Goal: Task Accomplishment & Management: Manage account settings

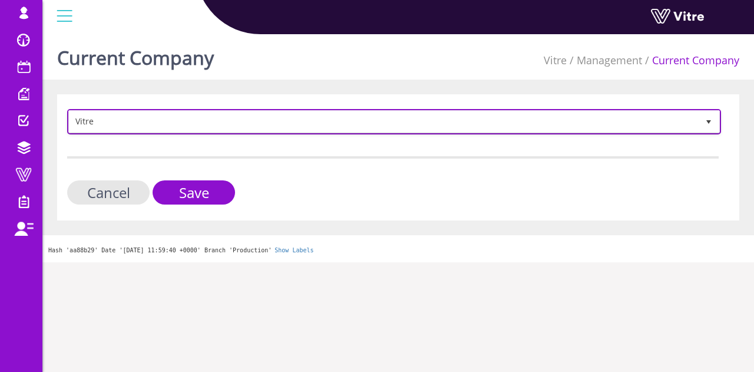
click at [210, 127] on span "Vitre" at bounding box center [383, 121] width 629 height 21
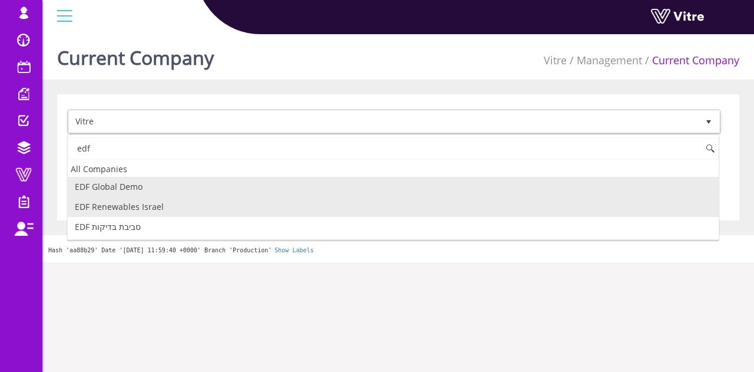
click at [160, 202] on li "EDF Renewables Israel" at bounding box center [393, 207] width 651 height 20
type input "edf"
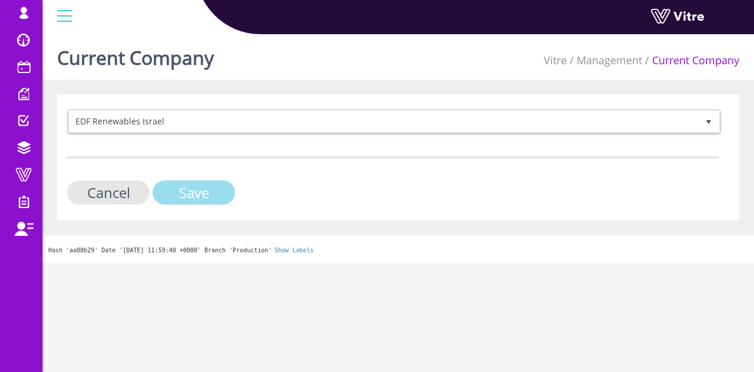
click at [186, 186] on input "Save" at bounding box center [194, 192] width 82 height 24
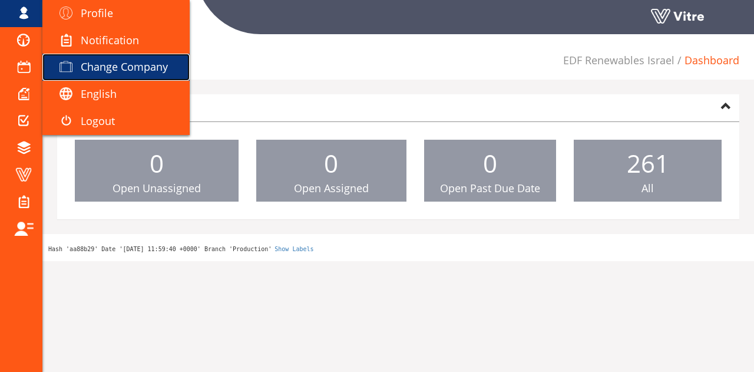
click at [98, 58] on link "Change Company" at bounding box center [115, 67] width 147 height 27
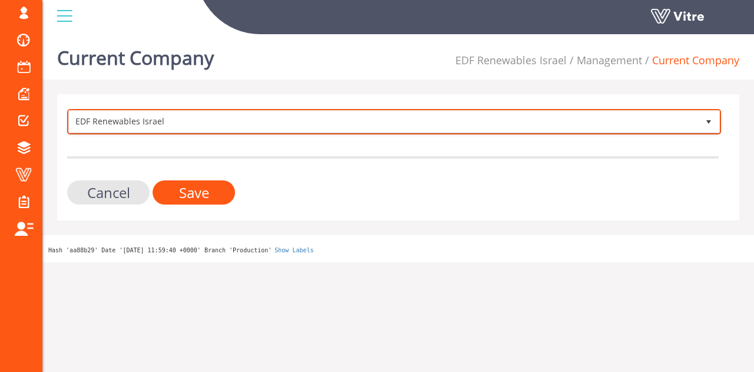
click at [194, 126] on span "EDF Renewables Israel" at bounding box center [383, 121] width 629 height 21
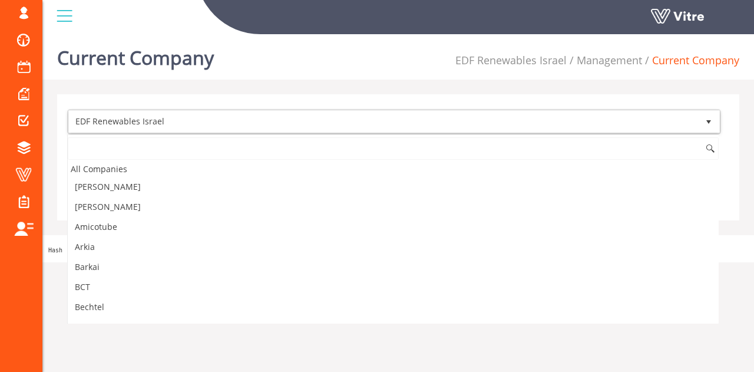
scroll to position [189, 0]
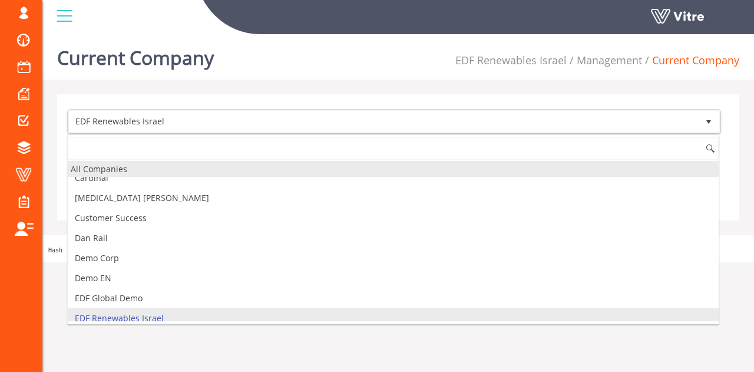
click at [195, 167] on div "All Companies" at bounding box center [393, 169] width 651 height 16
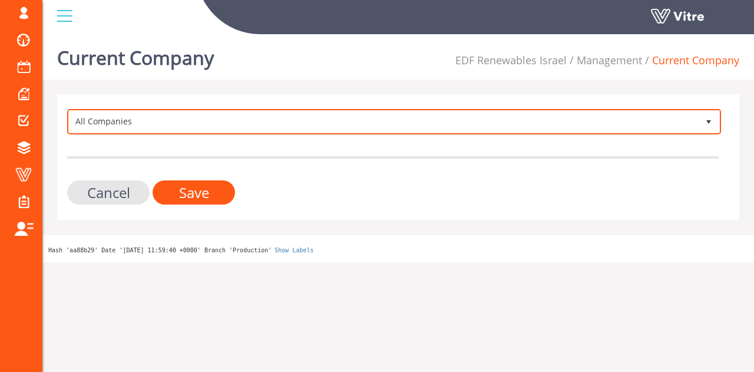
click at [157, 123] on span "All Companies" at bounding box center [383, 121] width 629 height 21
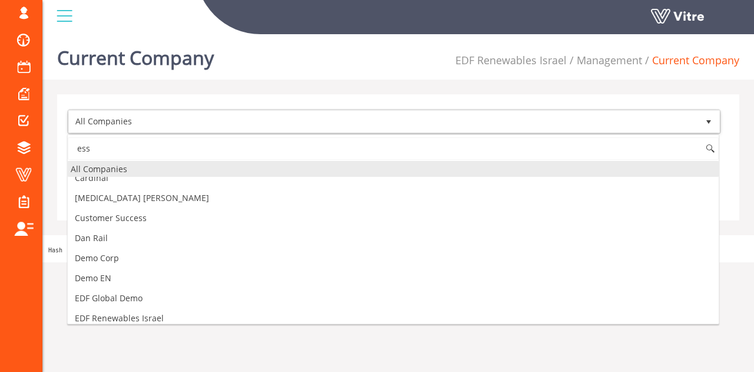
scroll to position [0, 0]
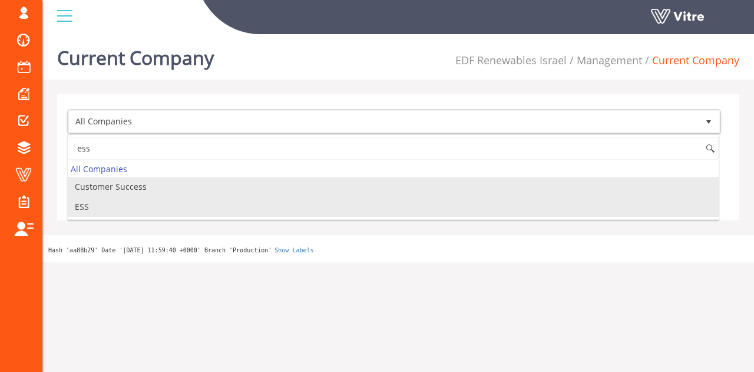
click at [104, 209] on li "ESS" at bounding box center [393, 207] width 651 height 20
type input "ess"
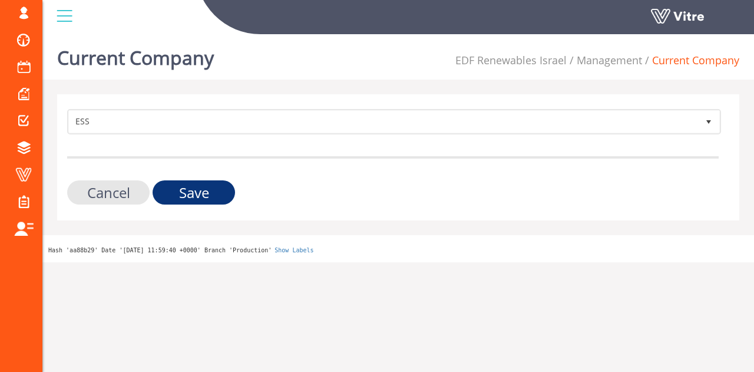
click at [174, 186] on input "Save" at bounding box center [194, 192] width 82 height 24
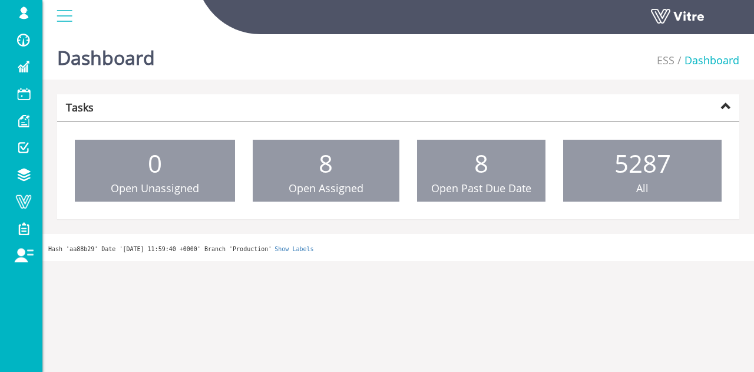
drag, startPoint x: 24, startPoint y: 197, endPoint x: 48, endPoint y: 204, distance: 25.7
click at [49, 204] on div "Dashboard ESS Dashboard Tasks 0 Open Unassigned 8 Open Assigned 8 Open Past Due…" at bounding box center [398, 144] width 712 height 231
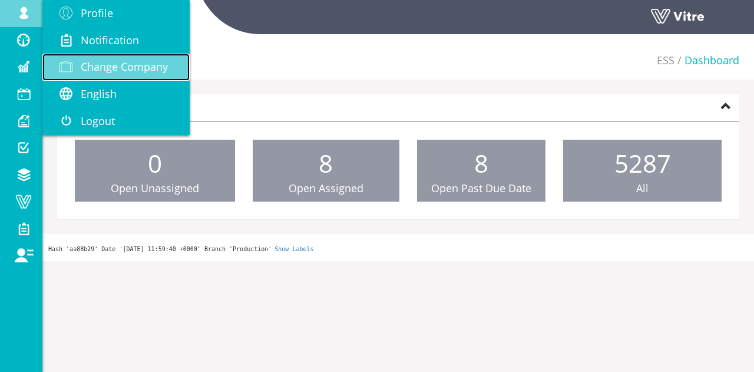
click at [172, 68] on link "Change Company" at bounding box center [115, 67] width 147 height 27
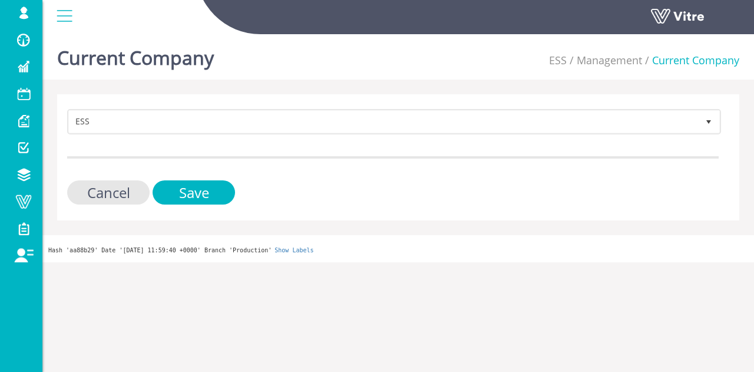
click at [249, 136] on form "ESS 173 Cancel Save" at bounding box center [392, 156] width 651 height 95
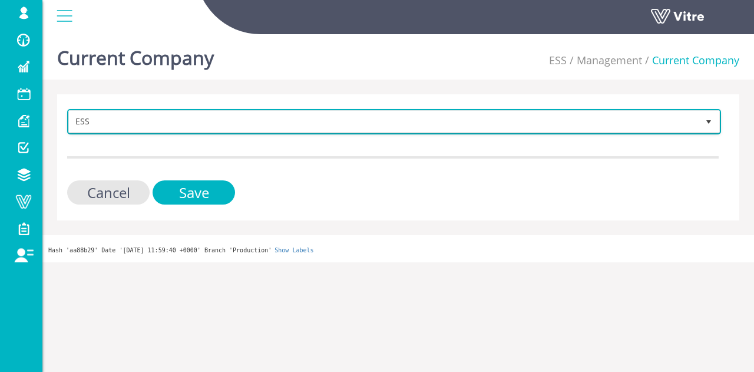
click at [247, 126] on span "ESS" at bounding box center [383, 121] width 629 height 21
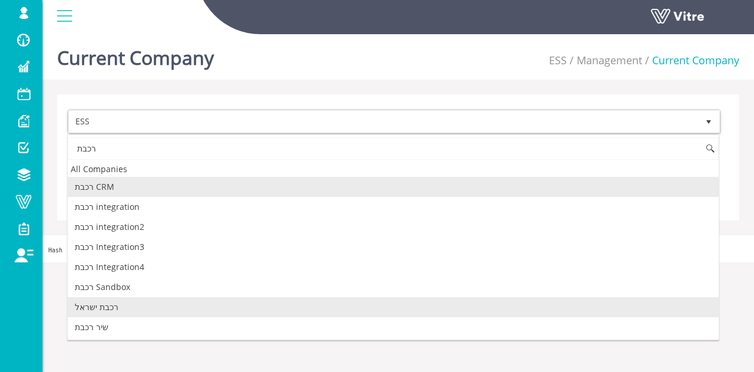
click at [147, 303] on li "רכבת ישראל" at bounding box center [393, 307] width 651 height 20
type input "רכבת"
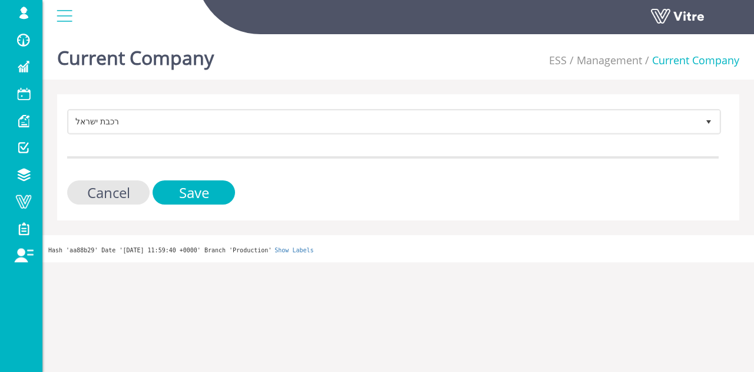
click at [198, 166] on form "רכבת ישראל 335 Cancel Save" at bounding box center [392, 156] width 651 height 95
click at [196, 180] on form "רכבת ישראל 335 Cancel Save" at bounding box center [392, 156] width 651 height 95
drag, startPoint x: 196, startPoint y: 181, endPoint x: 194, endPoint y: 187, distance: 6.0
click at [194, 186] on input "Save" at bounding box center [194, 192] width 82 height 24
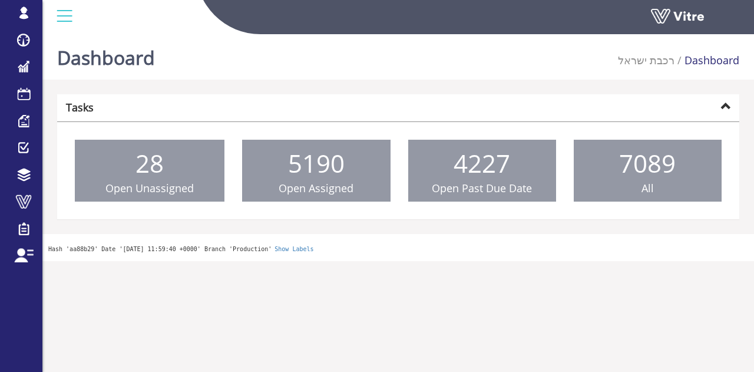
click at [430, 91] on div "Dashboard רכבת ישראל Dashboard Tasks 28 Open Unassigned 5190 Open Assigned 4227…" at bounding box center [398, 144] width 712 height 231
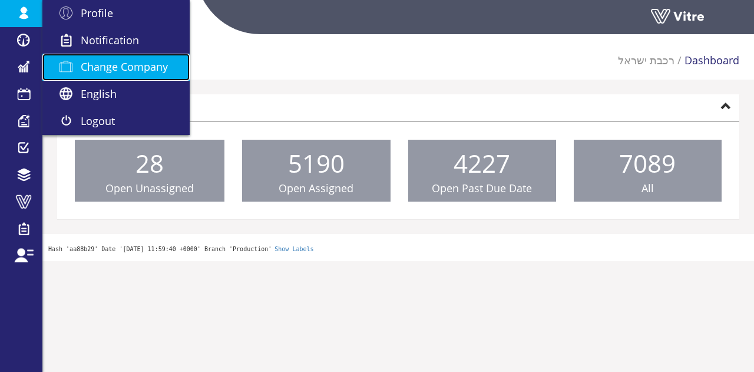
click at [145, 71] on span "Change Company" at bounding box center [124, 66] width 87 height 14
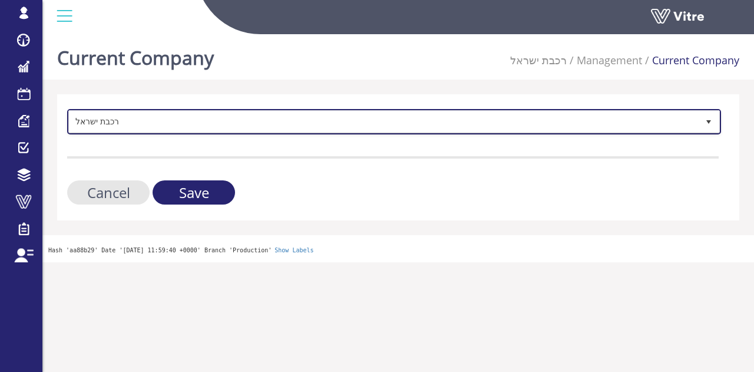
click at [196, 122] on span "רכבת ישראל" at bounding box center [383, 121] width 629 height 21
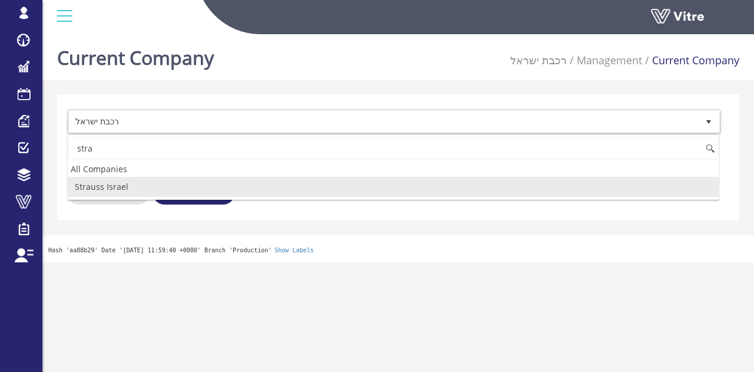
click at [104, 190] on li "Strauss Israel" at bounding box center [393, 187] width 651 height 20
type input "stra"
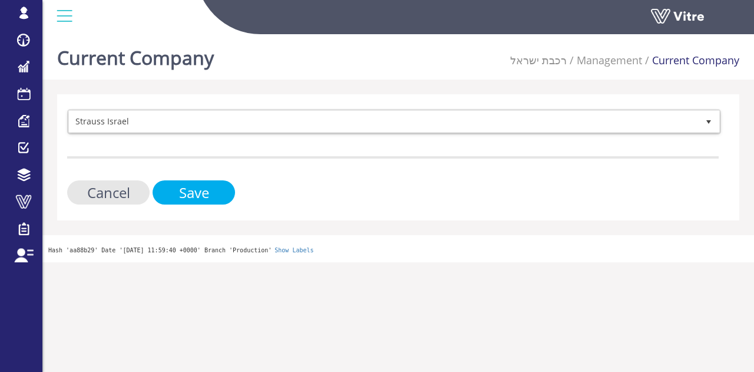
click at [193, 190] on input "Save" at bounding box center [194, 192] width 82 height 24
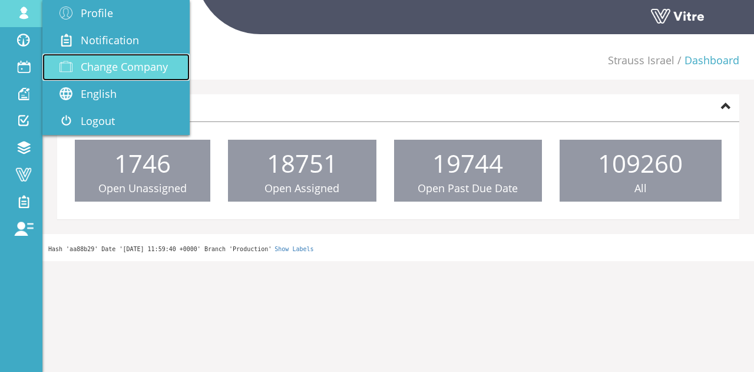
click at [152, 62] on span "Change Company" at bounding box center [124, 66] width 87 height 14
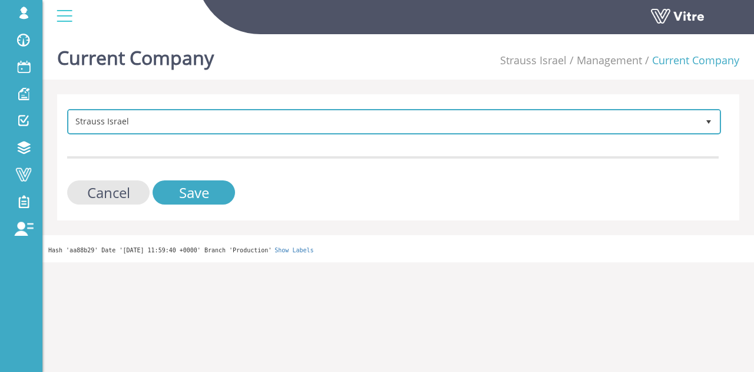
click at [213, 114] on span "Strauss Israel" at bounding box center [383, 121] width 629 height 21
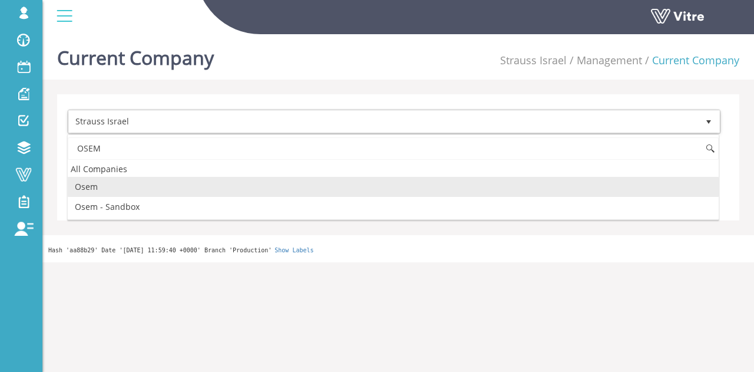
click at [172, 177] on li "Osem" at bounding box center [393, 187] width 651 height 20
type input "OSEM"
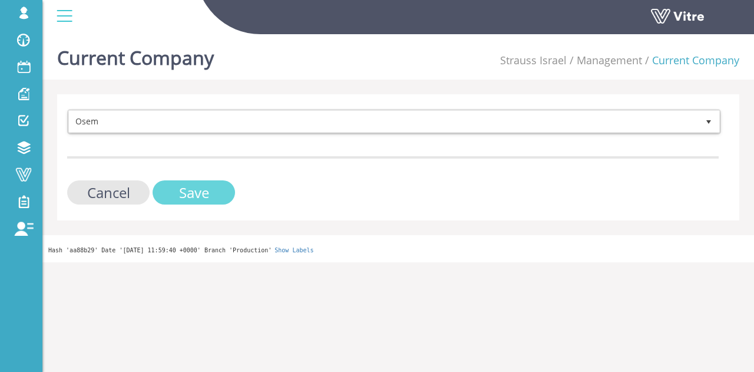
click at [179, 189] on input "Save" at bounding box center [194, 192] width 82 height 24
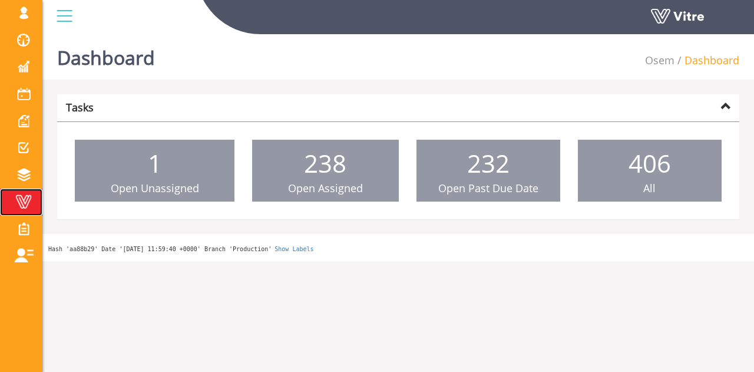
drag, startPoint x: 0, startPoint y: 0, endPoint x: 15, endPoint y: 198, distance: 199.1
click at [15, 198] on span at bounding box center [23, 201] width 29 height 14
